Goal: Check status: Check status

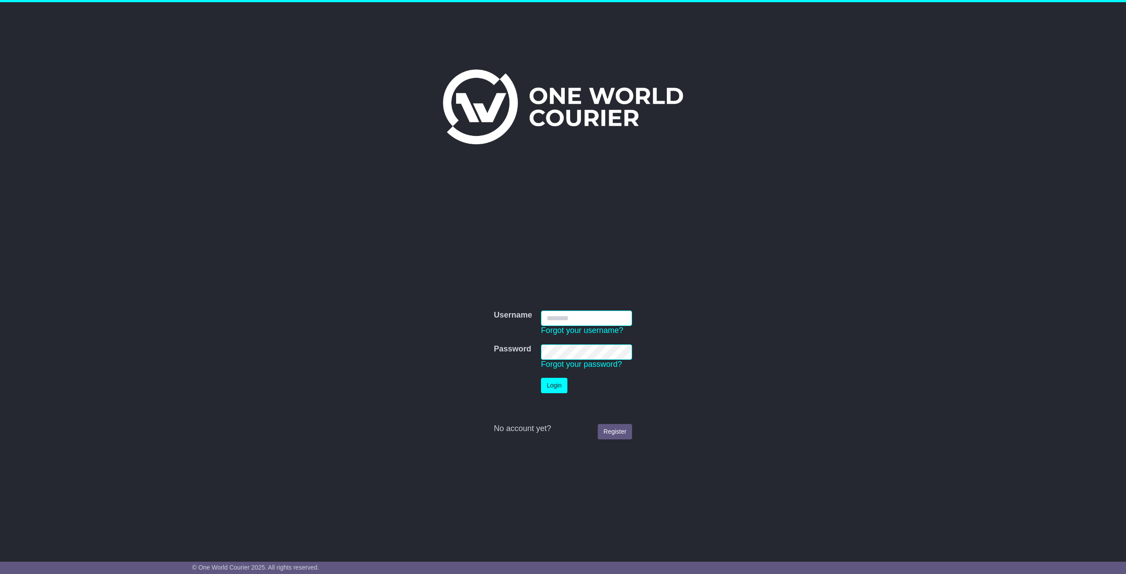
click at [541, 378] on button "Login" at bounding box center [554, 385] width 26 height 15
click at [570, 323] on input "Username" at bounding box center [586, 318] width 91 height 15
click at [541, 378] on button "Login" at bounding box center [554, 385] width 26 height 15
type input "*********"
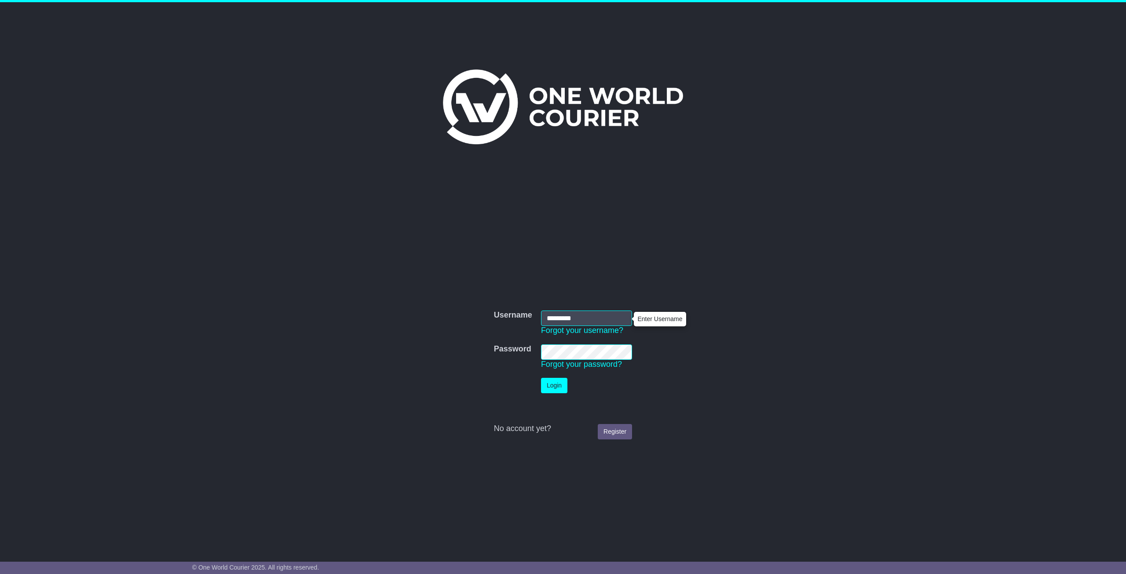
click button "Login" at bounding box center [554, 385] width 26 height 15
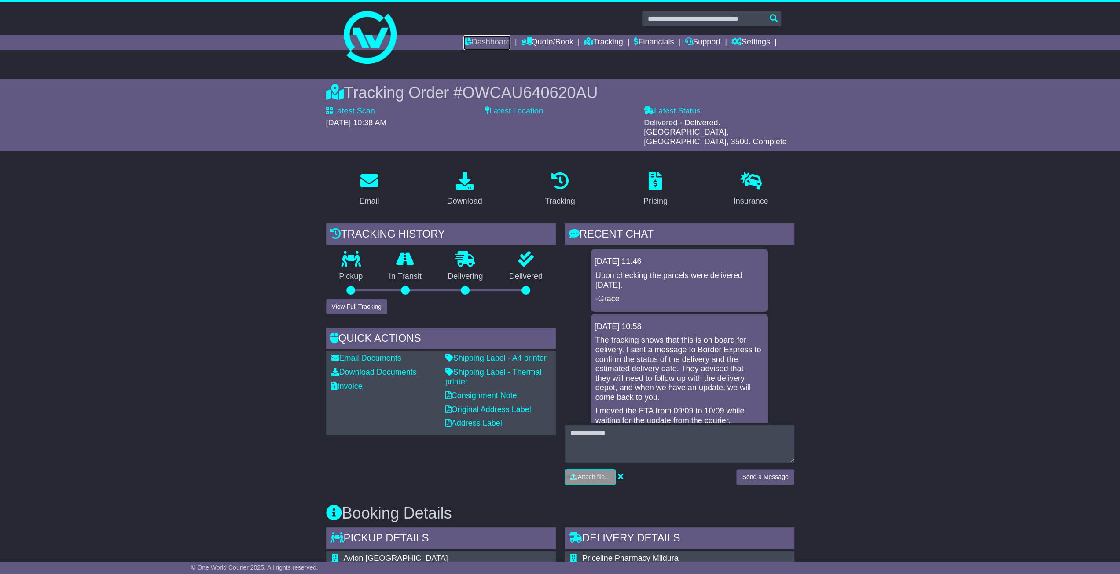
click at [498, 45] on link "Dashboard" at bounding box center [486, 42] width 47 height 15
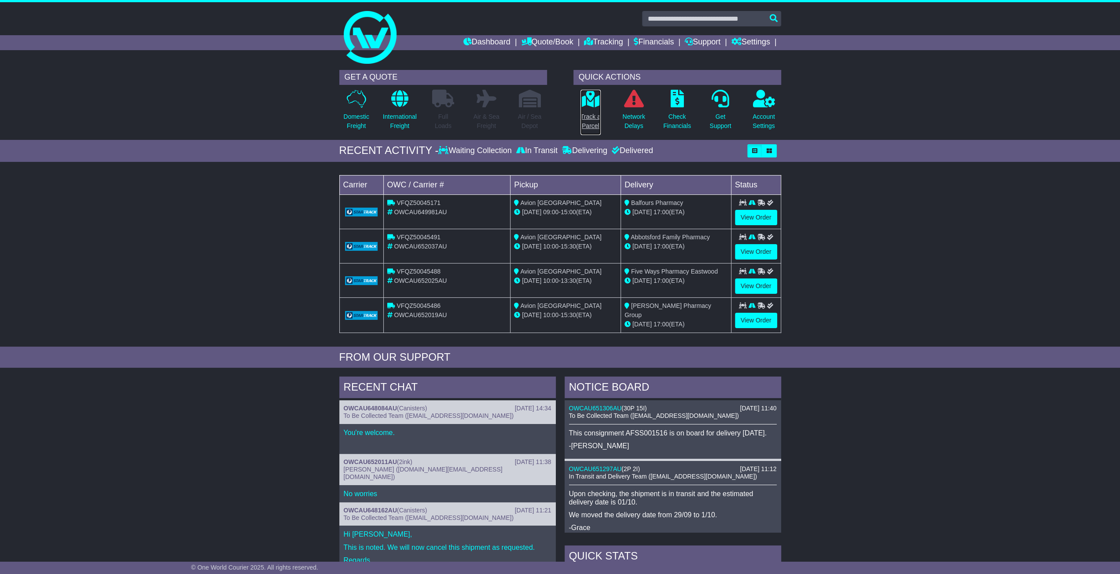
click at [595, 113] on p "Track a Parcel" at bounding box center [590, 121] width 20 height 18
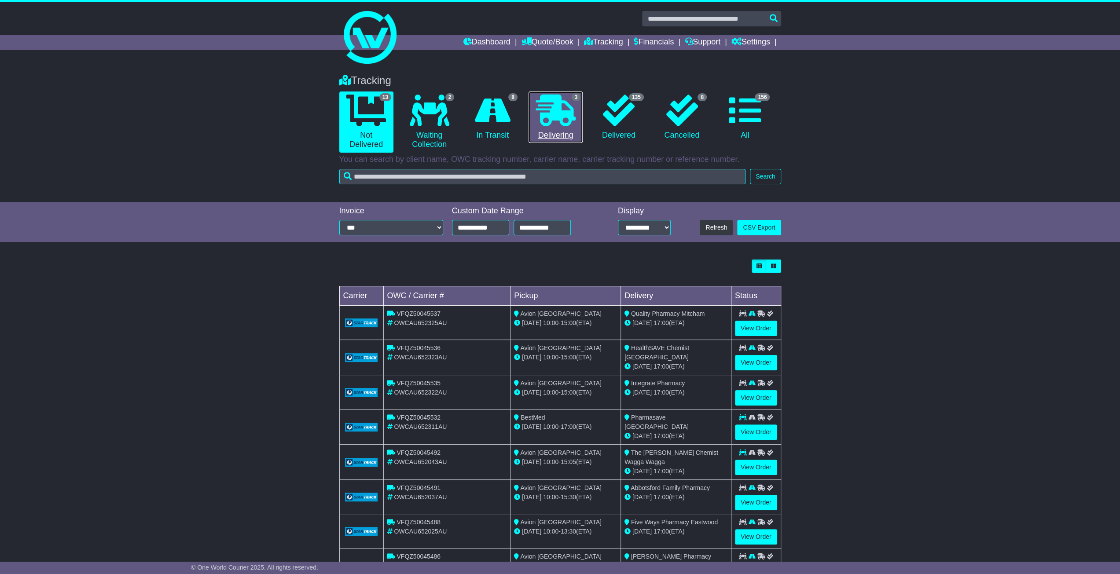
click at [552, 132] on link "3 Delivering" at bounding box center [555, 117] width 54 height 52
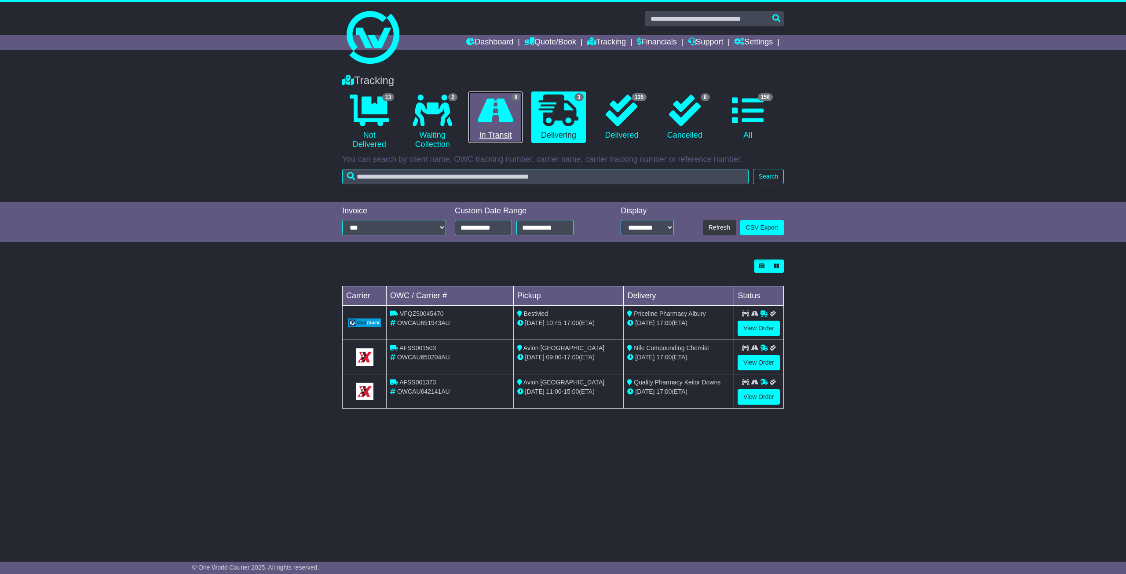
click at [487, 127] on link "8 In Transit" at bounding box center [495, 117] width 54 height 52
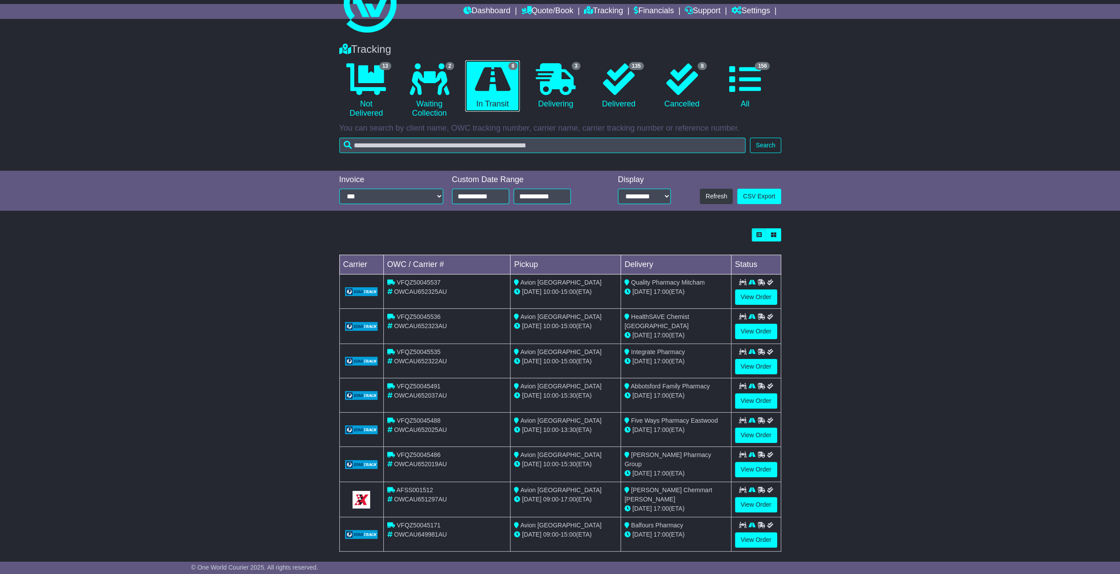
scroll to position [33, 0]
